Goal: Find specific page/section: Find specific page/section

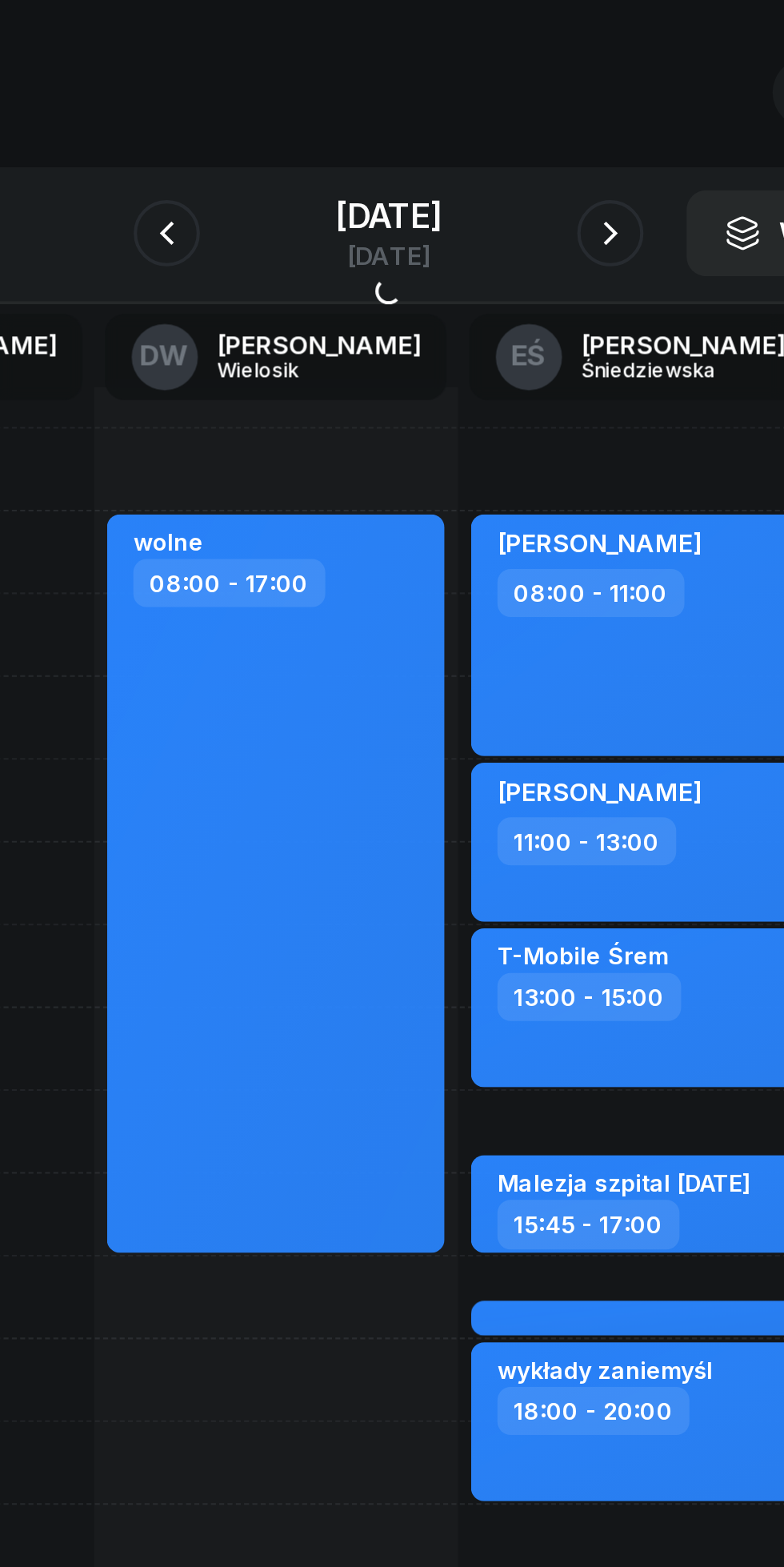
click at [279, 173] on button "button" at bounding box center [285, 180] width 32 height 32
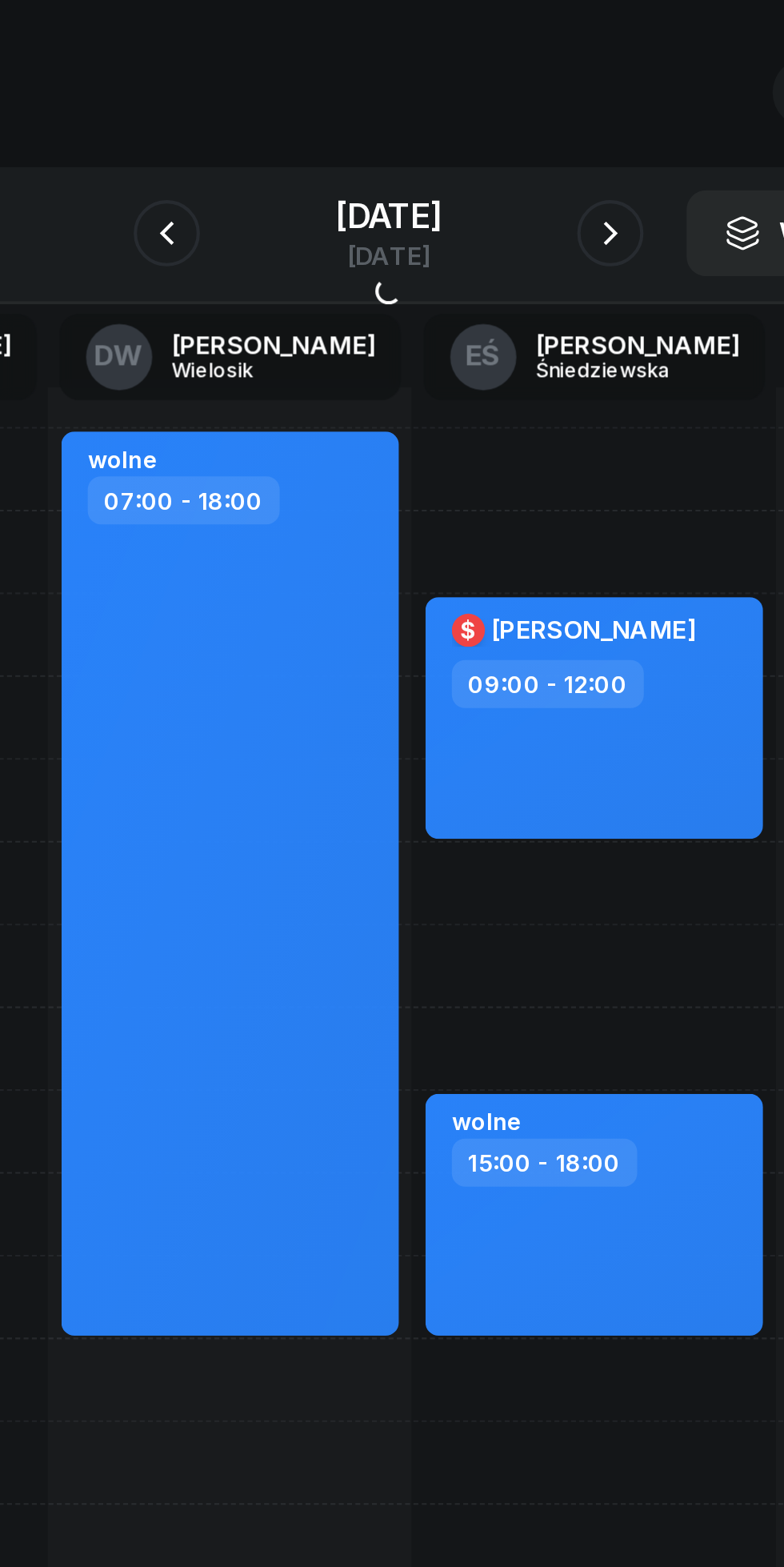
click at [275, 175] on icon "button" at bounding box center [285, 179] width 19 height 20
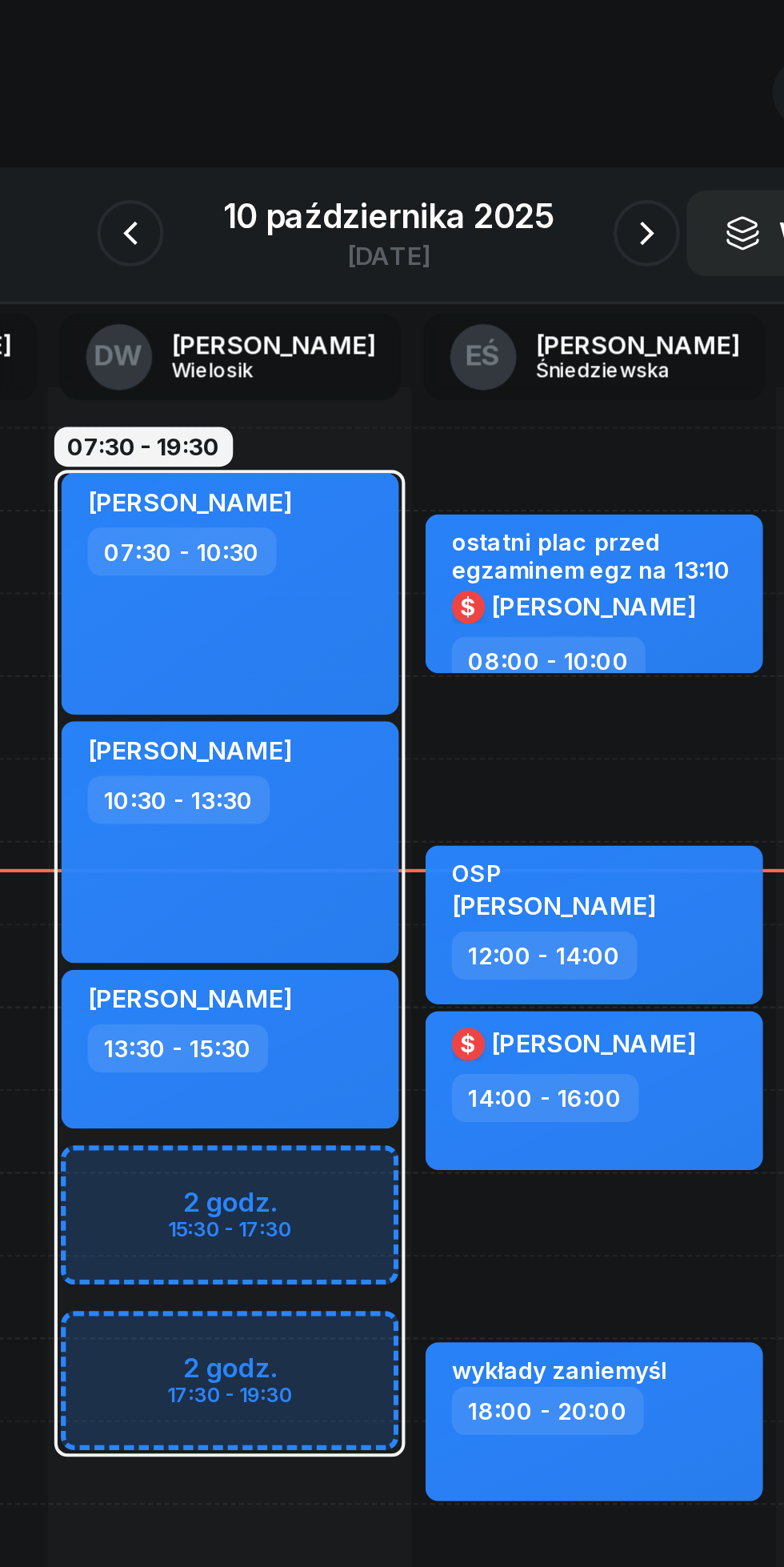
click at [535, 505] on div "OSP [PERSON_NAME]" at bounding box center [492, 499] width 141 height 36
select select "12"
select select "14"
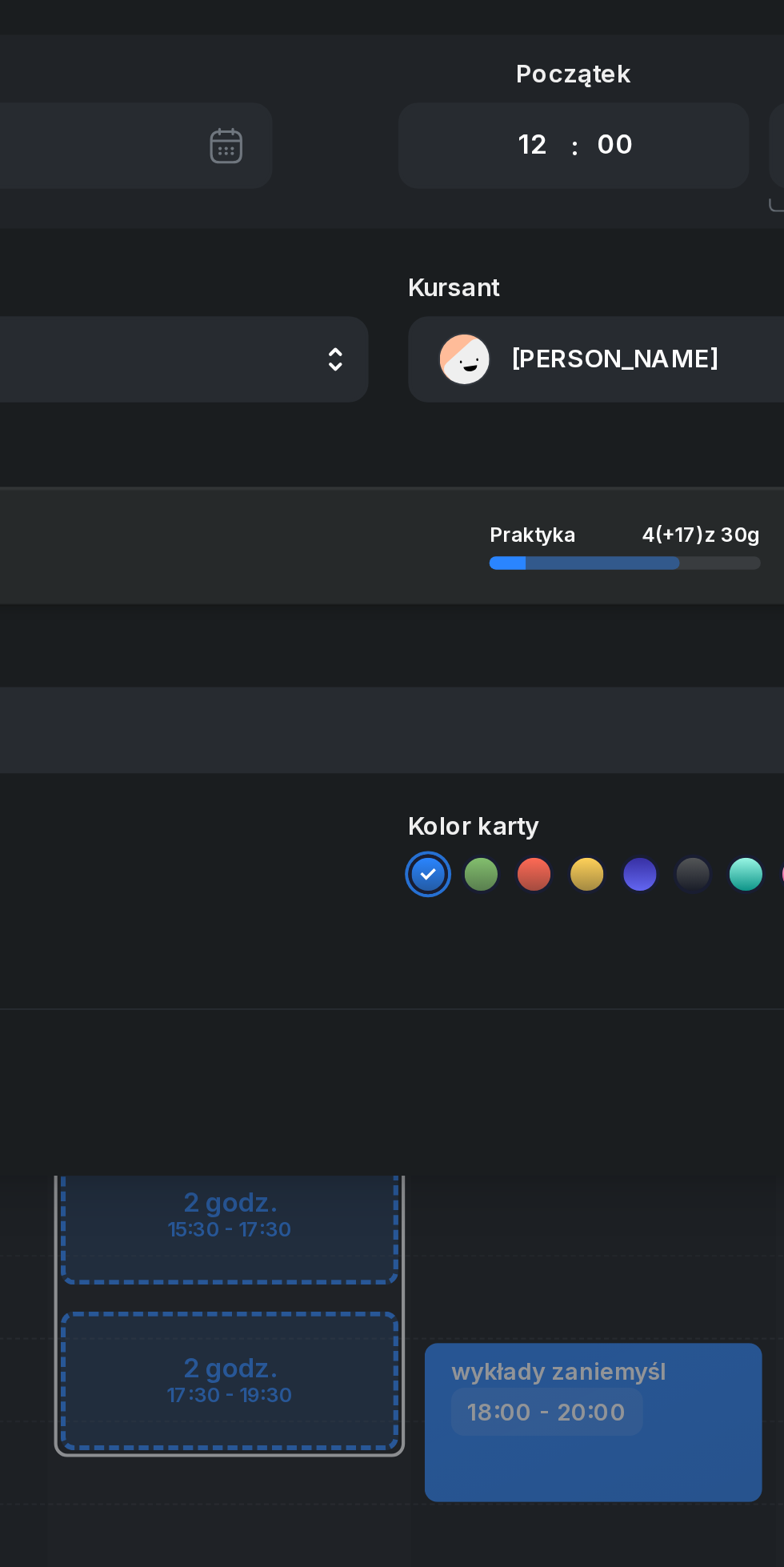
click at [481, 222] on button "[PERSON_NAME]" at bounding box center [574, 240] width 344 height 42
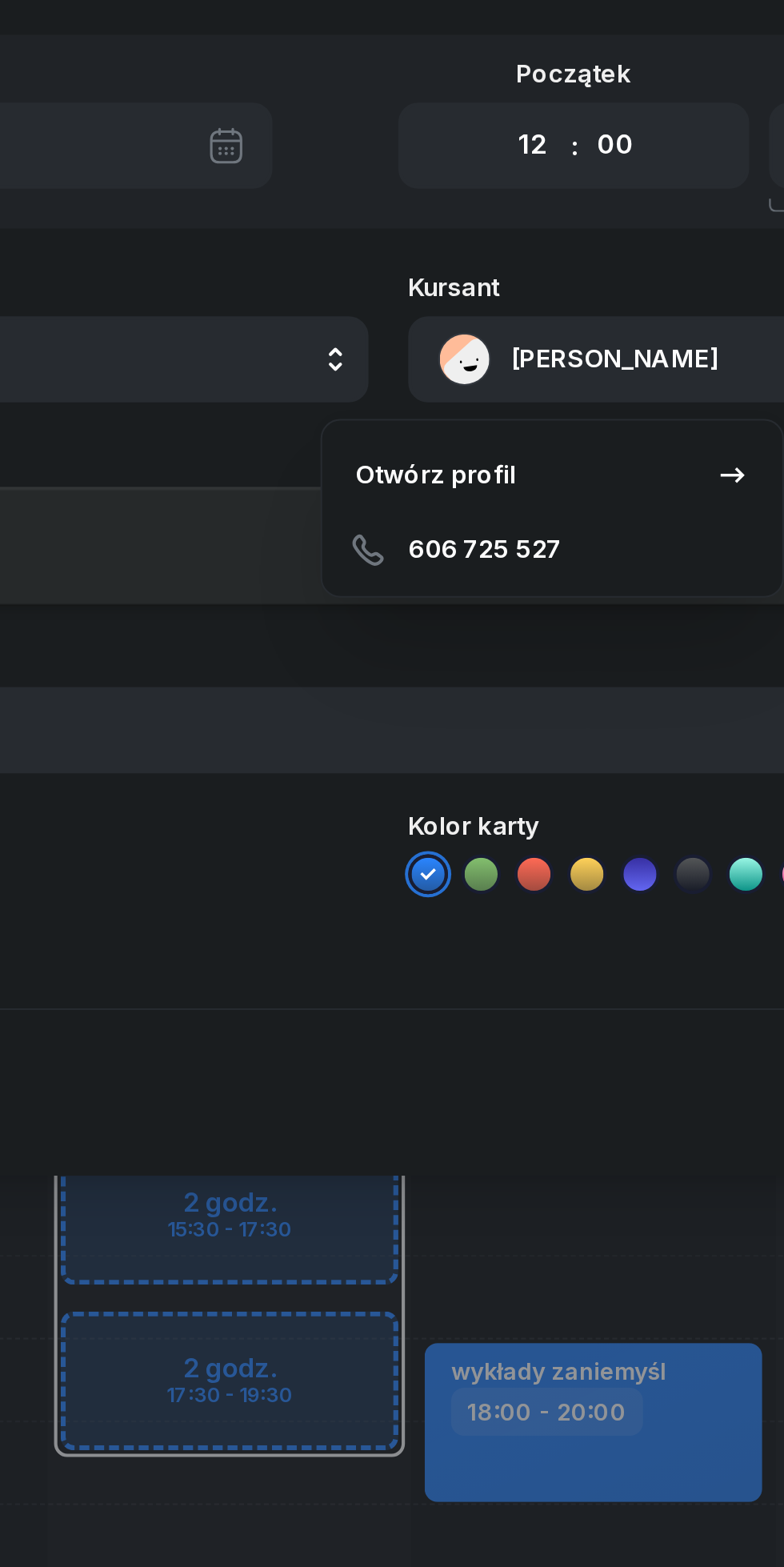
click at [402, 287] on div "Otwórz profil" at bounding box center [415, 296] width 78 height 21
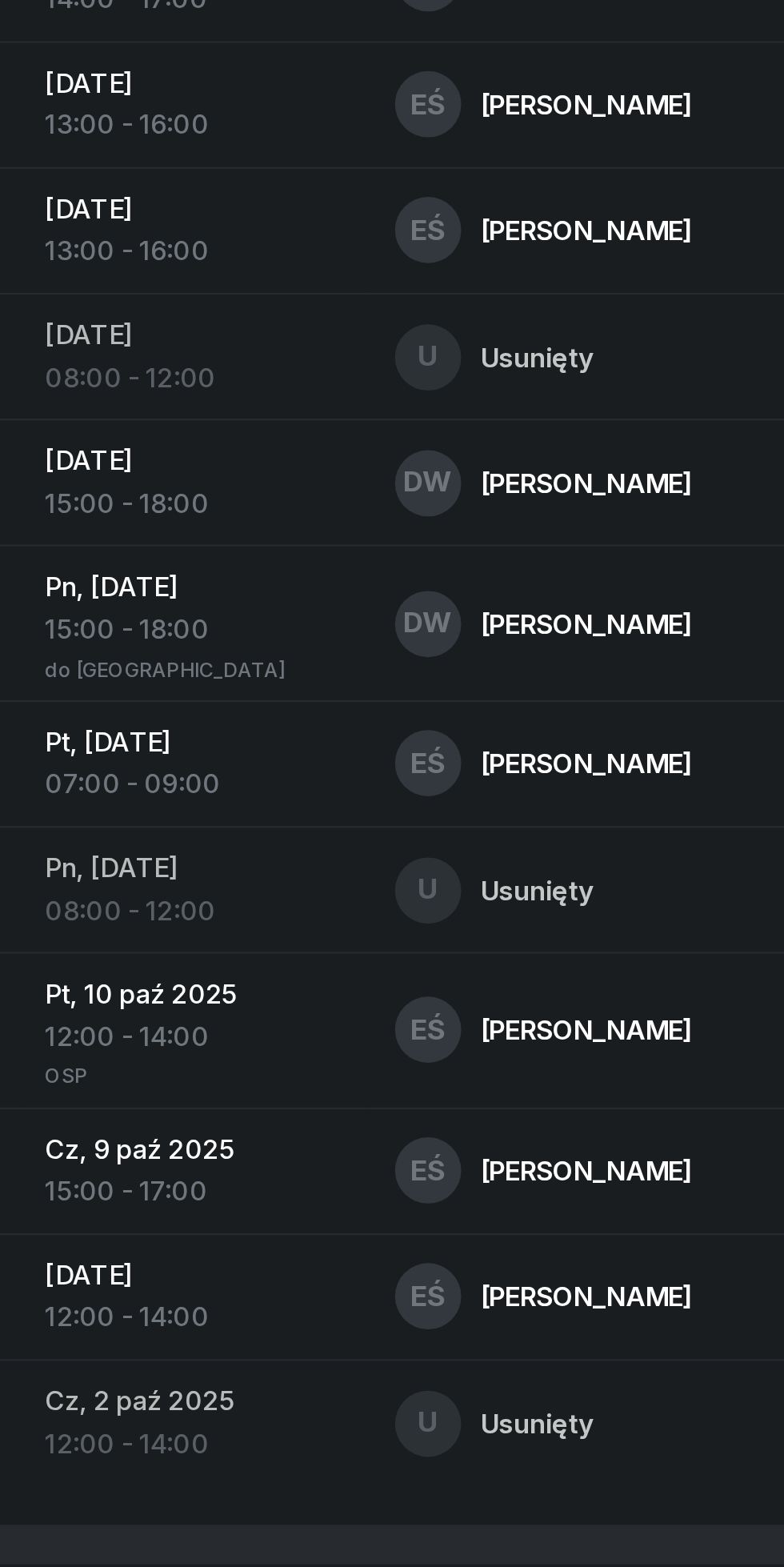
scroll to position [757, 0]
